Goal: Task Accomplishment & Management: Use online tool/utility

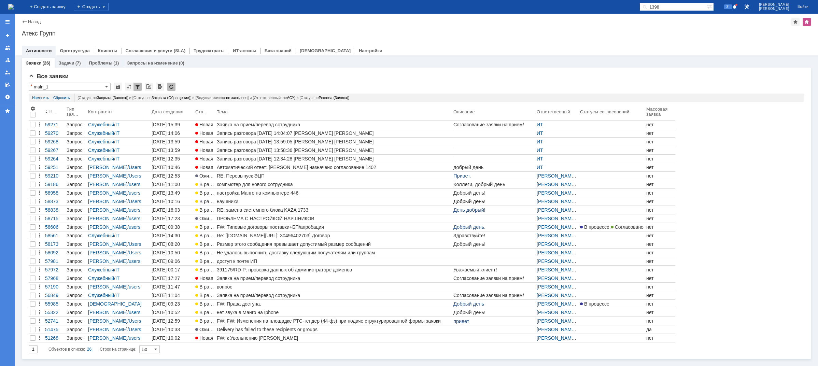
drag, startPoint x: 219, startPoint y: 123, endPoint x: 217, endPoint y: 126, distance: 3.9
click at [219, 123] on div "Заявка на прием/перевод сотрудника" at bounding box center [334, 124] width 234 height 5
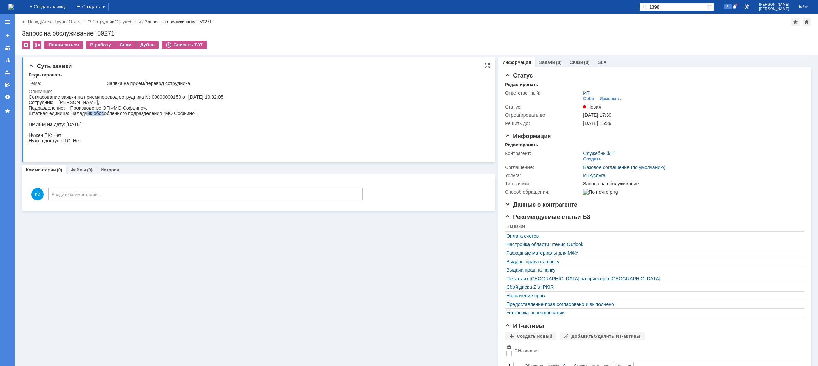
drag, startPoint x: 87, startPoint y: 115, endPoint x: 103, endPoint y: 114, distance: 16.1
click at [103, 114] on div "Согласование заявки на прием/перевод сотрудника № 00000000150 от [DATE] 10:32:0…" at bounding box center [127, 124] width 196 height 60
click at [87, 107] on div "Согласование заявки на прием/перевод сотрудника № 00000000150 от [DATE] 10:32:0…" at bounding box center [127, 124] width 196 height 60
drag, startPoint x: 87, startPoint y: 102, endPoint x: 96, endPoint y: 102, distance: 8.2
click at [96, 102] on div "Согласование заявки на прием/перевод сотрудника № 00000000150 от [DATE] 10:32:0…" at bounding box center [127, 124] width 196 height 60
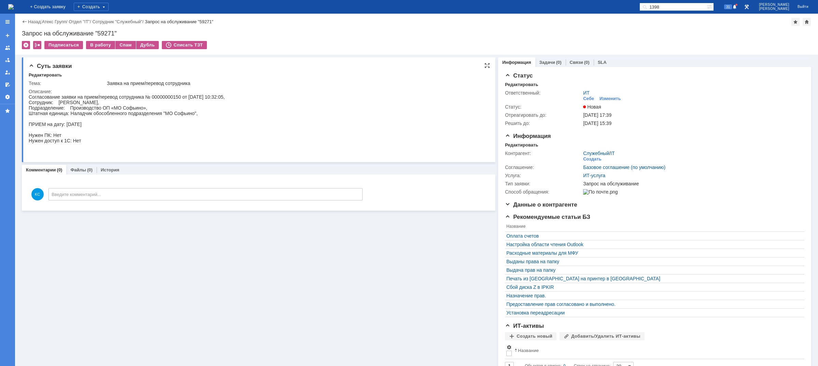
click at [109, 107] on div "Согласование заявки на прием/перевод сотрудника № 00000000150 от [DATE] 10:32:0…" at bounding box center [127, 124] width 196 height 60
click at [14, 8] on img at bounding box center [10, 6] width 5 height 5
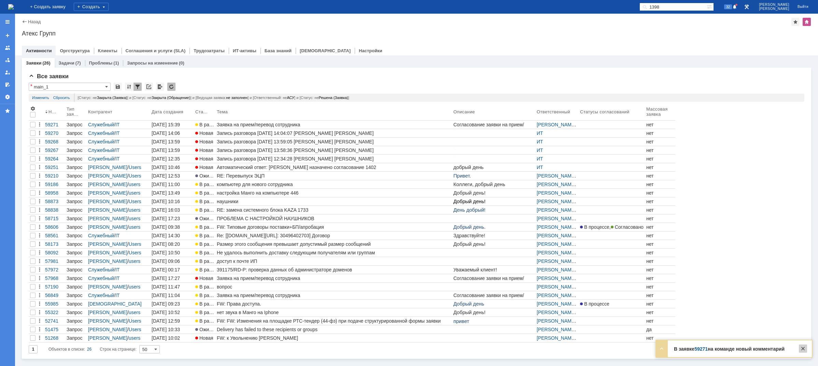
click at [807, 349] on div at bounding box center [803, 349] width 8 height 8
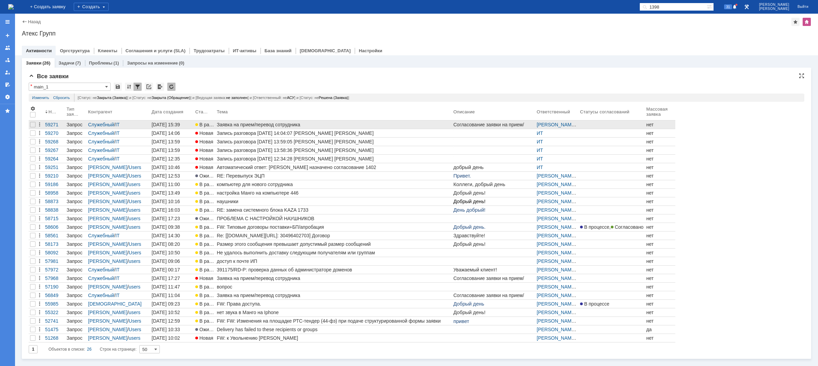
click at [276, 126] on div "Заявка на прием/перевод сотрудника" at bounding box center [334, 124] width 234 height 5
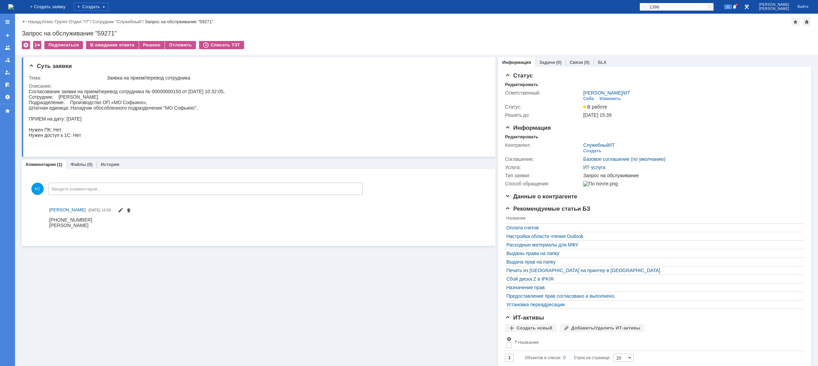
click at [14, 8] on img at bounding box center [10, 6] width 5 height 5
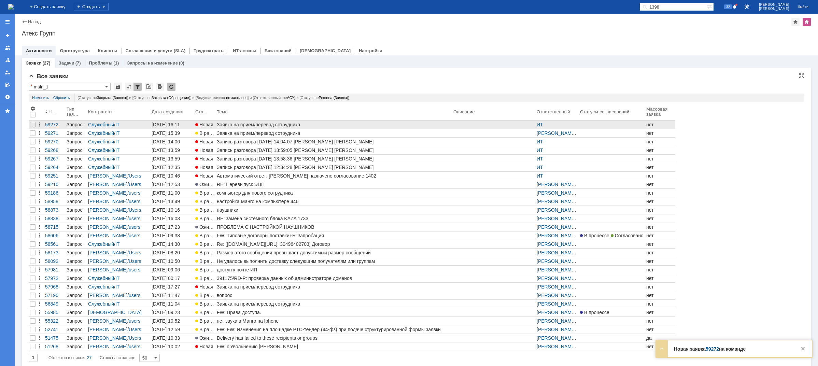
click at [220, 125] on div "Заявка на прием/перевод сотрудника" at bounding box center [334, 124] width 234 height 5
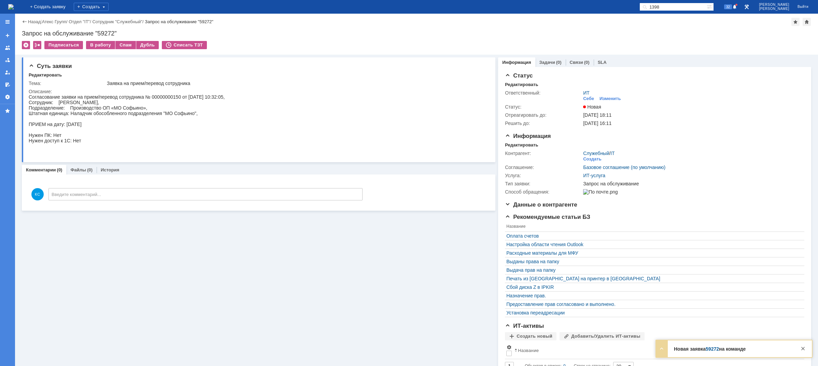
click at [14, 7] on img at bounding box center [10, 6] width 5 height 5
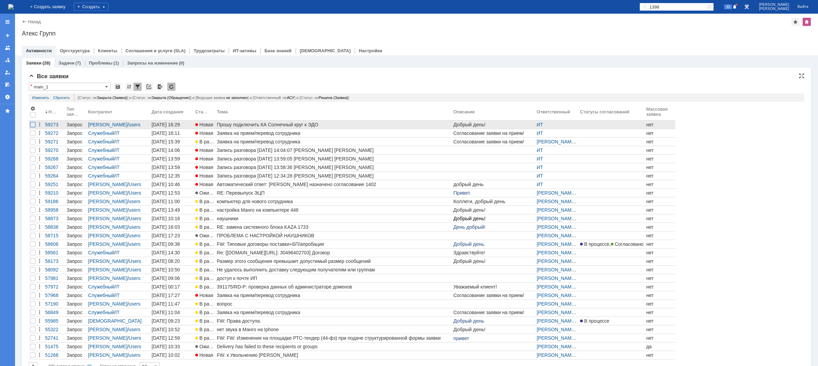
click at [31, 125] on div at bounding box center [32, 124] width 5 height 5
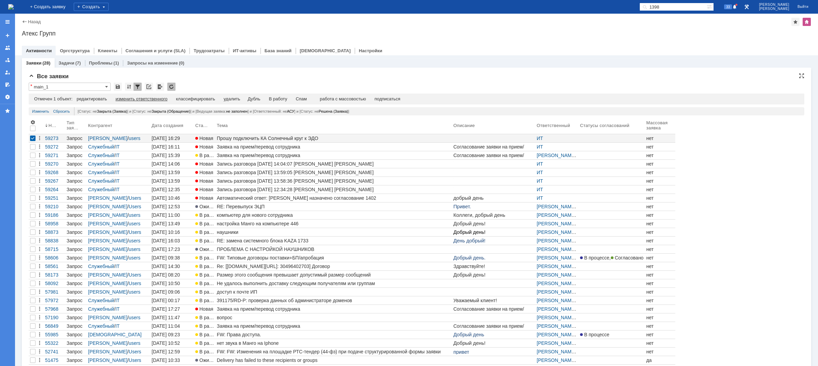
click at [138, 99] on div "изменить ответственного" at bounding box center [141, 98] width 52 height 5
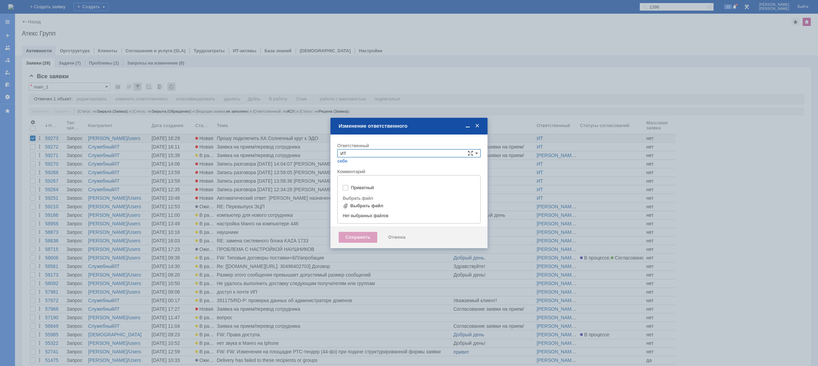
type input "[не указано]"
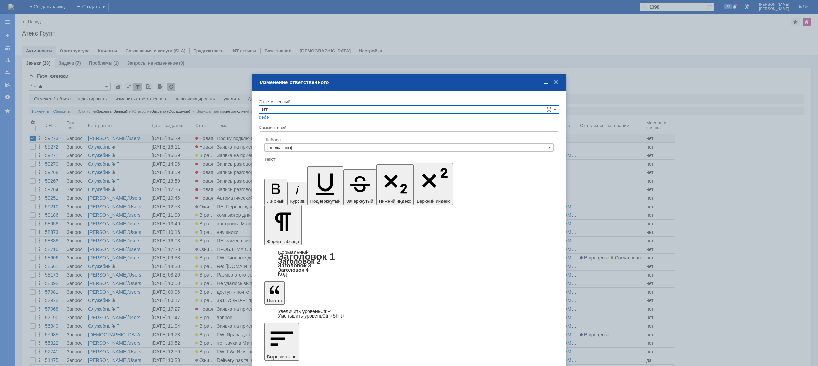
click at [286, 110] on input "ИТ" at bounding box center [409, 110] width 301 height 8
click at [276, 169] on div "АСУ" at bounding box center [409, 167] width 300 height 8
type input "АСУ"
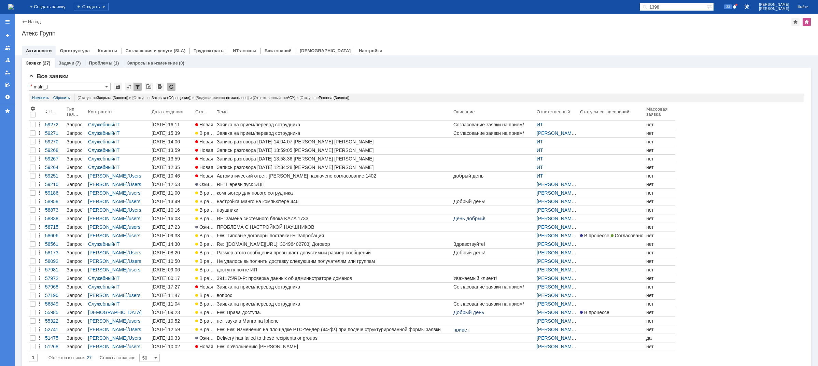
click at [14, 9] on img at bounding box center [10, 6] width 5 height 5
click at [14, 7] on img at bounding box center [10, 6] width 5 height 5
click at [14, 6] on img at bounding box center [10, 6] width 5 height 5
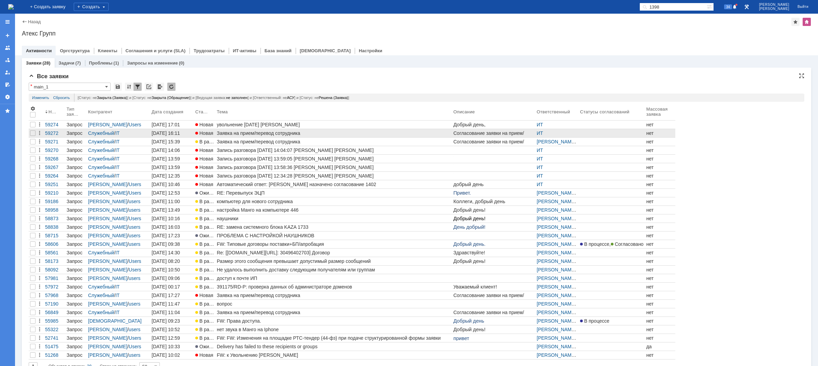
click at [253, 131] on div "Заявка на прием/перевод сотрудника" at bounding box center [334, 132] width 234 height 5
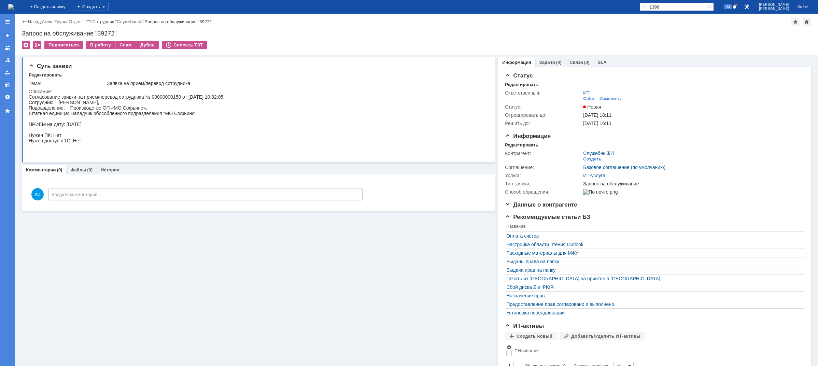
click at [14, 7] on img at bounding box center [10, 6] width 5 height 5
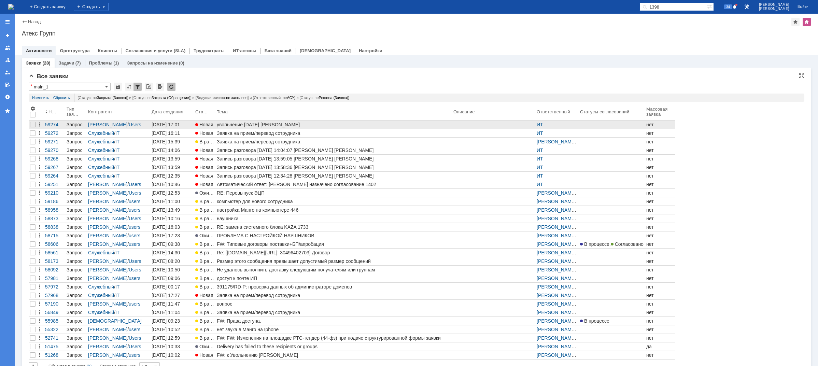
click at [283, 123] on div "увольнение [DATE] [PERSON_NAME]" at bounding box center [334, 124] width 234 height 5
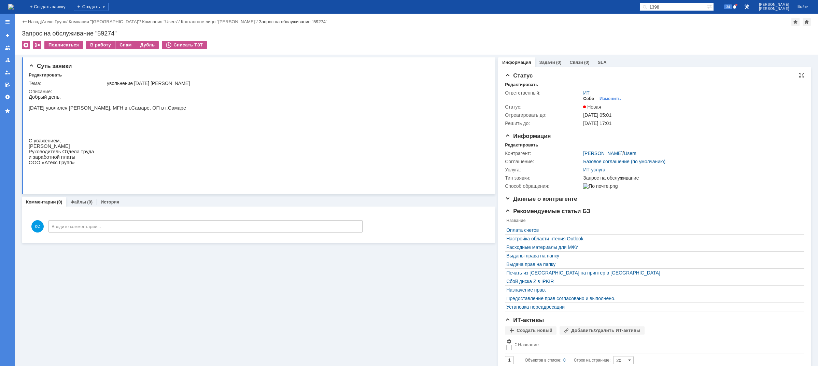
drag, startPoint x: 585, startPoint y: 99, endPoint x: 580, endPoint y: 101, distance: 5.5
click at [585, 99] on div "Себе" at bounding box center [588, 98] width 11 height 5
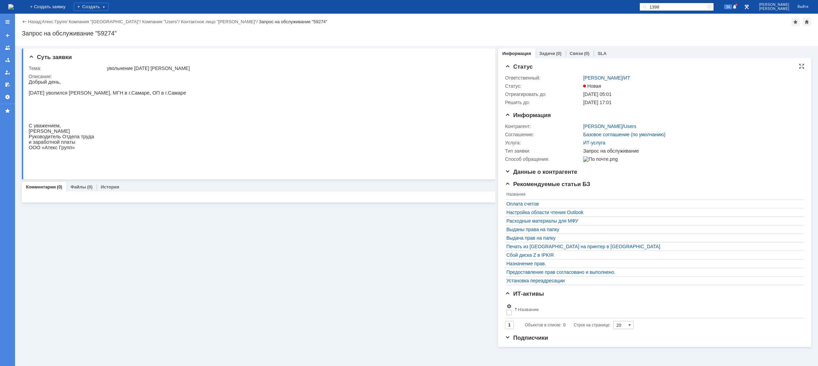
click at [14, 4] on img at bounding box center [10, 6] width 5 height 5
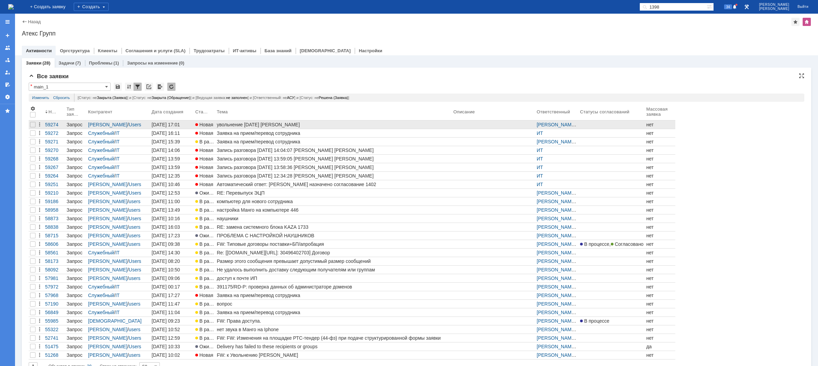
click at [226, 124] on div "увольнение [DATE] [PERSON_NAME]" at bounding box center [334, 124] width 234 height 5
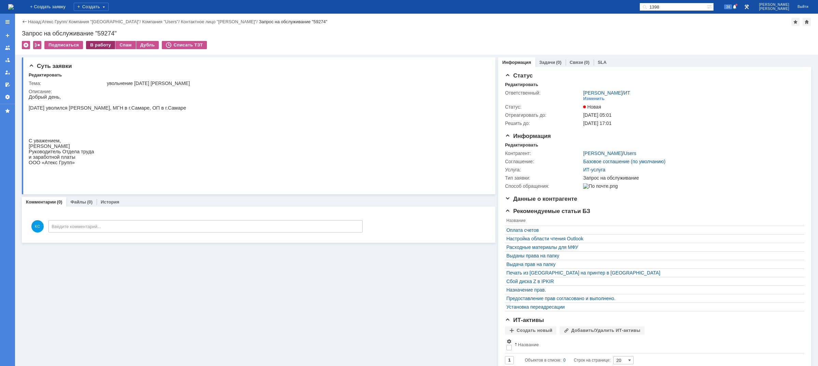
click at [105, 44] on div "В работу" at bounding box center [100, 45] width 29 height 8
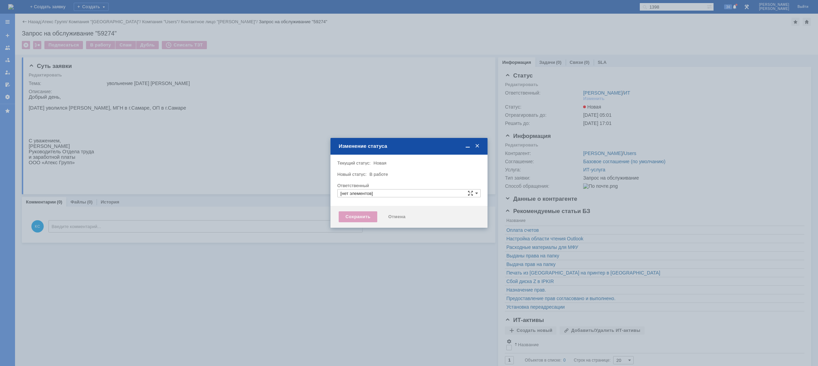
type input "[PERSON_NAME]"
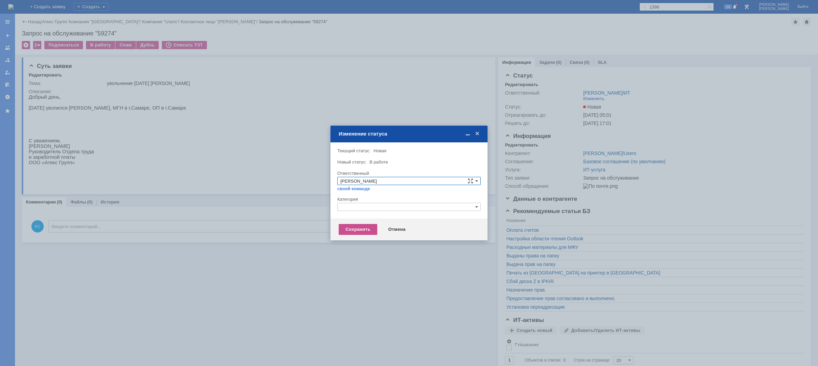
click at [362, 215] on div at bounding box center [408, 213] width 143 height 5
click at [362, 210] on input "text" at bounding box center [408, 207] width 143 height 8
type input "g"
click at [358, 248] on span "Прием(увольнение) сотрудников" at bounding box center [408, 246] width 137 height 5
type input "Прием(увольнение) сотрудников"
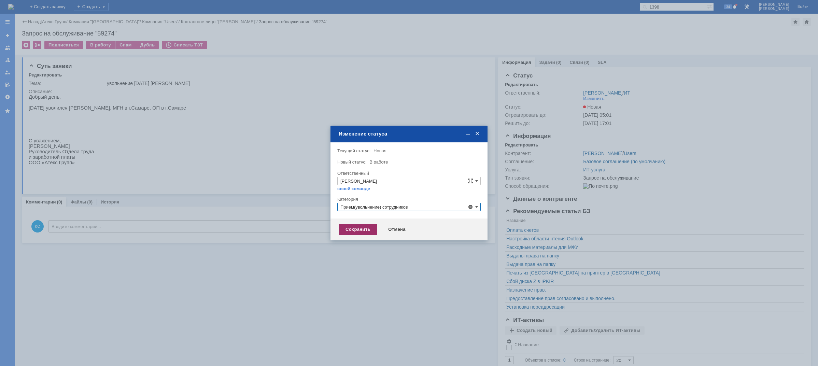
click at [361, 234] on div "Сохранить" at bounding box center [358, 229] width 39 height 11
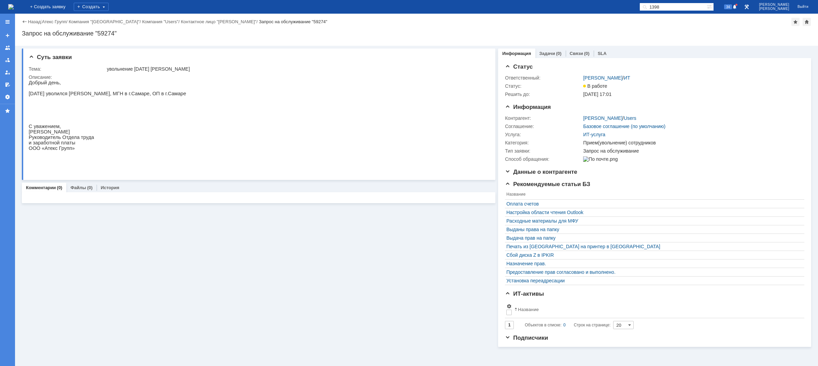
click at [14, 4] on img at bounding box center [10, 6] width 5 height 5
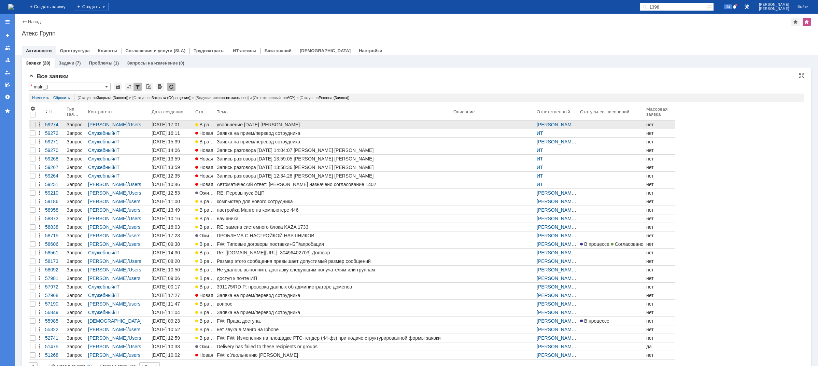
click at [260, 125] on div "увольнение [DATE] [PERSON_NAME]" at bounding box center [334, 124] width 234 height 5
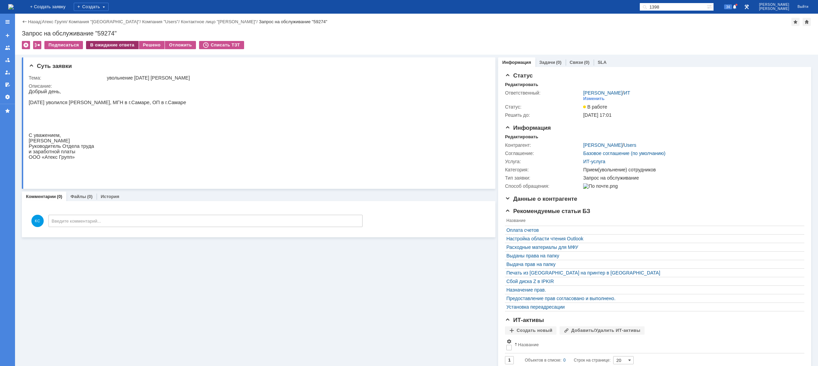
click at [117, 44] on div "В ожидание ответа" at bounding box center [112, 45] width 52 height 8
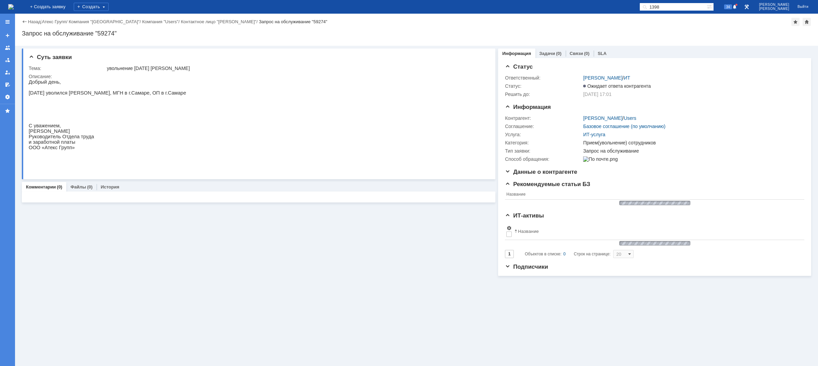
click at [14, 5] on img at bounding box center [10, 6] width 5 height 5
